Goal: Find specific page/section: Find specific page/section

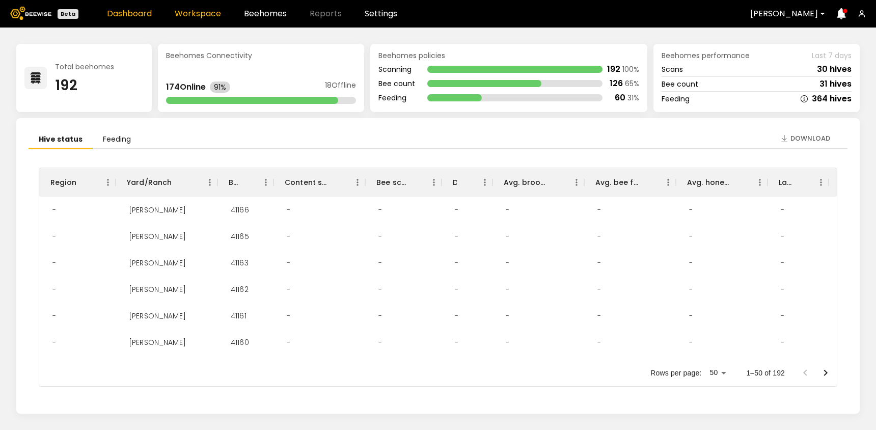
click at [196, 16] on link "Workspace" at bounding box center [198, 14] width 46 height 8
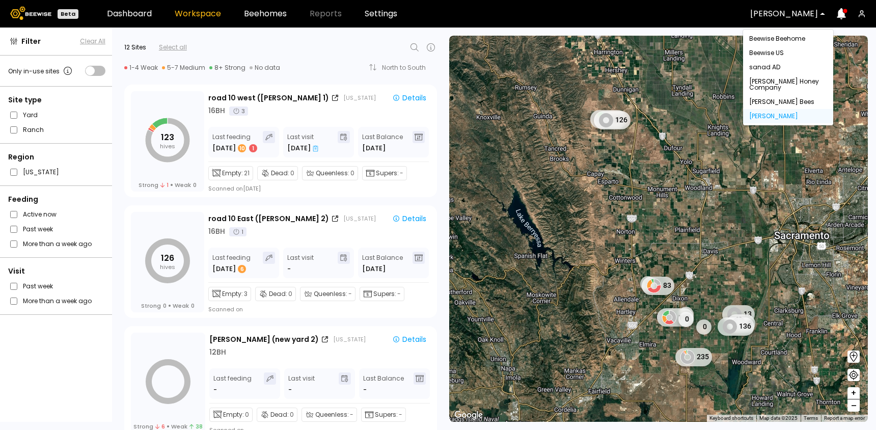
click at [775, 8] on div "[PERSON_NAME]" at bounding box center [784, 13] width 82 height 23
click at [782, 13] on div at bounding box center [784, 13] width 68 height 9
click at [790, 37] on div "Beewise Beehome" at bounding box center [788, 39] width 78 height 6
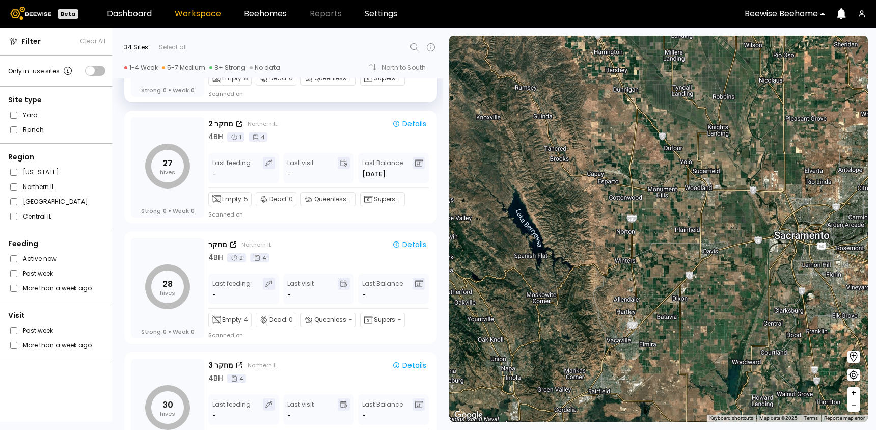
scroll to position [230, 0]
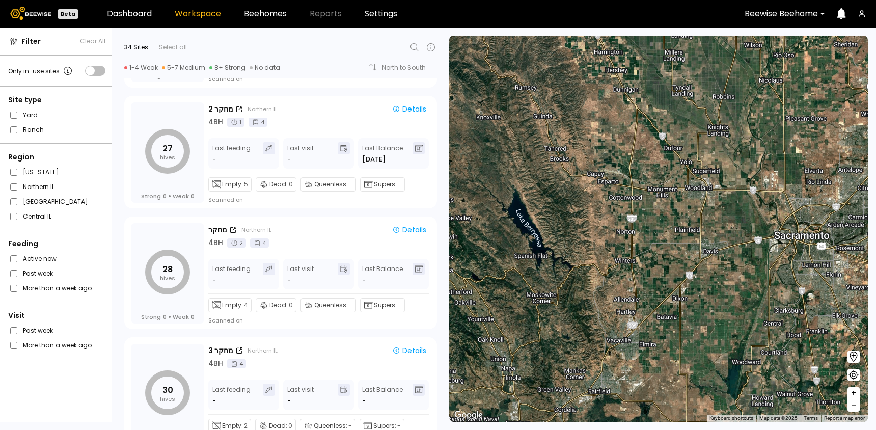
click at [412, 38] on div "34 Sites Select all 1-4 Weak 5-7 Medium 8+ Strong No data North to South 0 Site…" at bounding box center [277, 53] width 331 height 51
click at [412, 42] on icon at bounding box center [414, 47] width 12 height 12
type input "*"
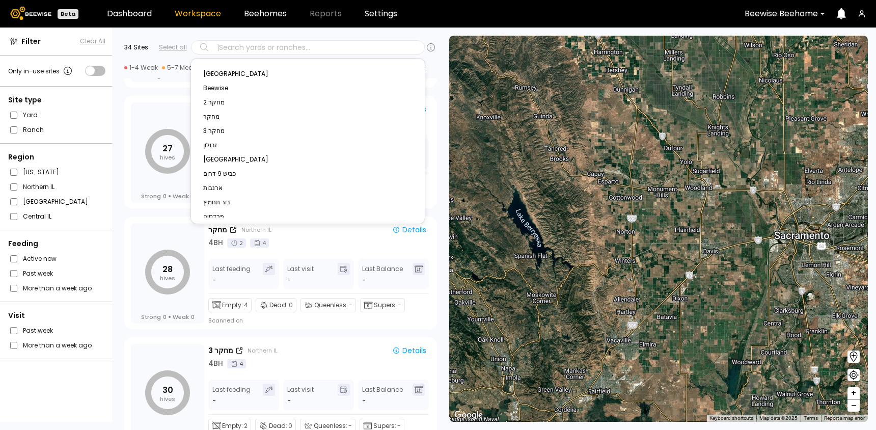
type input "*"
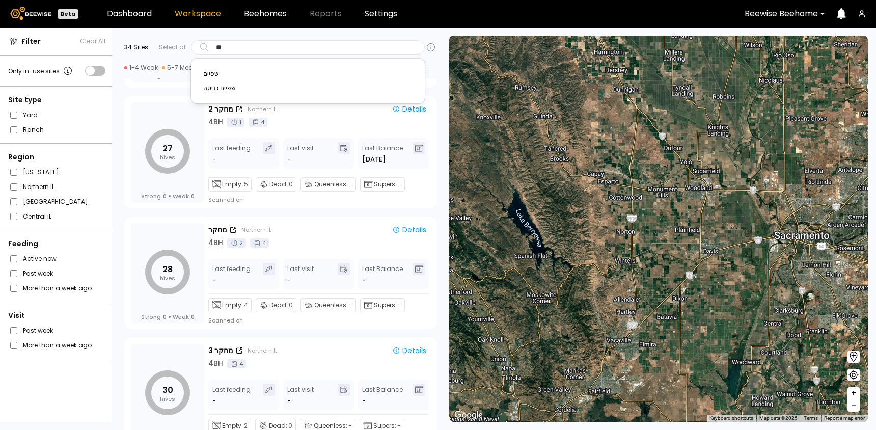
type input "***"
click at [209, 78] on div "שפיים" at bounding box center [308, 74] width 222 height 14
click at [210, 76] on div "שפיים" at bounding box center [307, 74] width 209 height 6
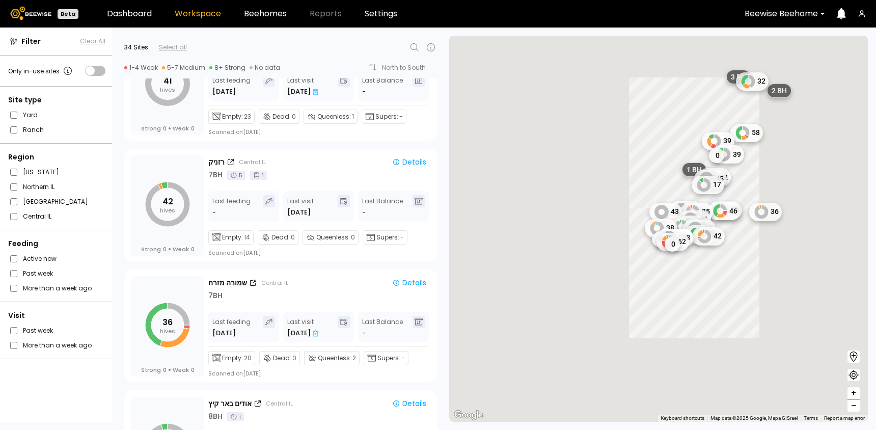
scroll to position [3385, 0]
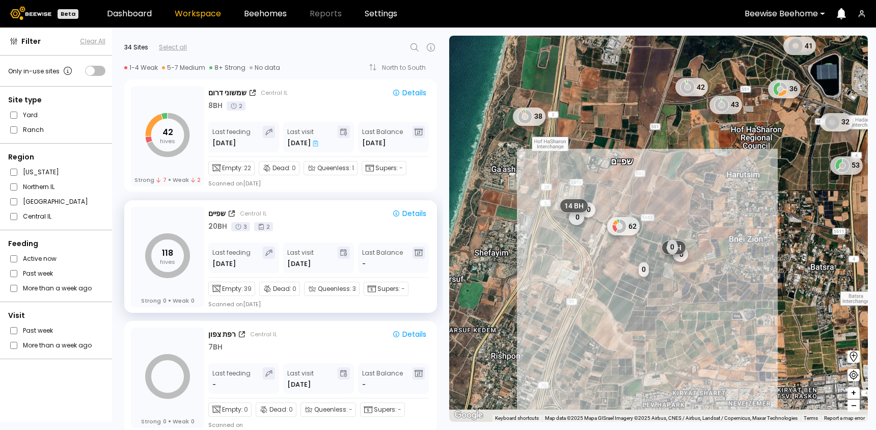
drag, startPoint x: 633, startPoint y: 272, endPoint x: 595, endPoint y: 226, distance: 59.4
click at [595, 226] on div "1 BH 1 BH 1 BH 1 BH 41 42 36 43 38 32 53 0 0 62 0 שפיים 0 0 14 BH 6 BH # 10038 …" at bounding box center [658, 229] width 419 height 386
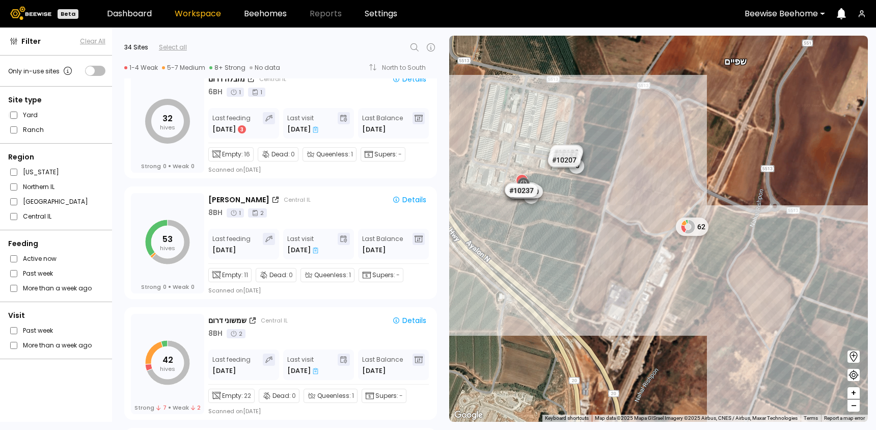
scroll to position [260, 0]
